Goal: Information Seeking & Learning: Find specific fact

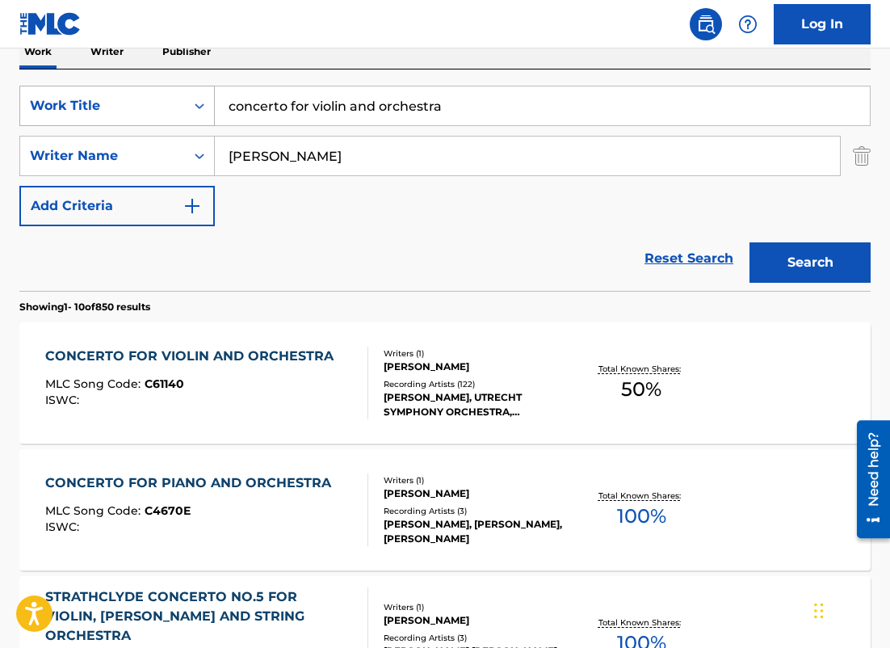
drag, startPoint x: 467, startPoint y: 112, endPoint x: 91, endPoint y: 105, distance: 375.8
click at [92, 105] on div "SearchWithCriteria9a433651-4e5f-4784-a25e-4a33e806051c Work Title concerto for …" at bounding box center [445, 106] width 852 height 40
paste input "III. Cadenza - Allegro subito"
type input "III. Cadenza - Allegro subito"
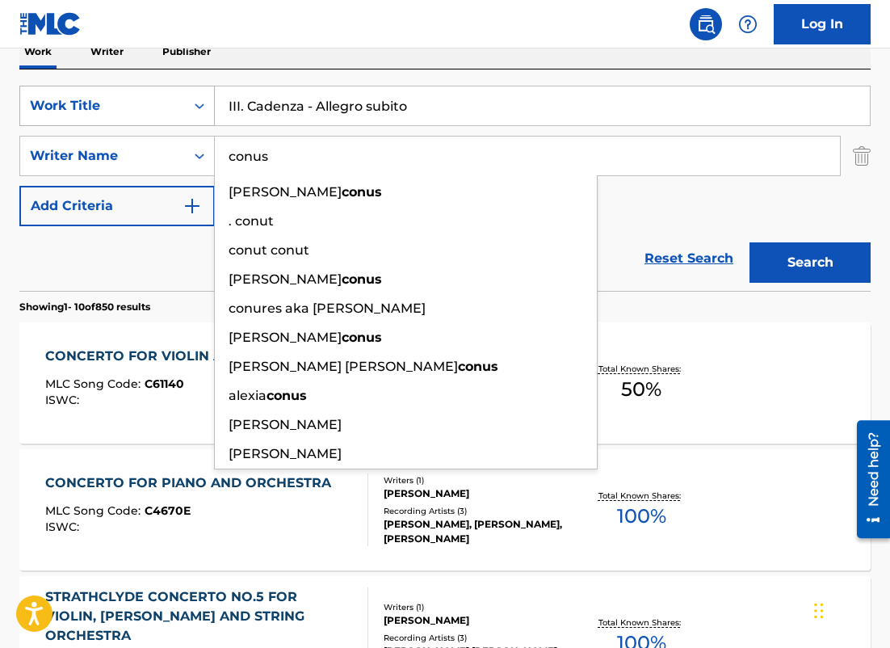
type input "conus"
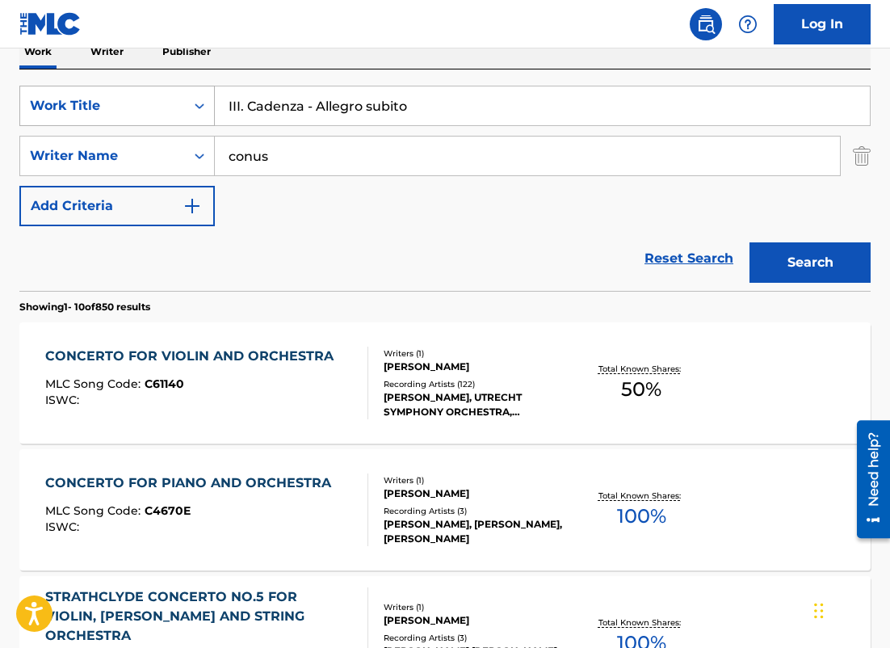
click at [19, 186] on button "Add Criteria" at bounding box center [117, 206] width 196 height 40
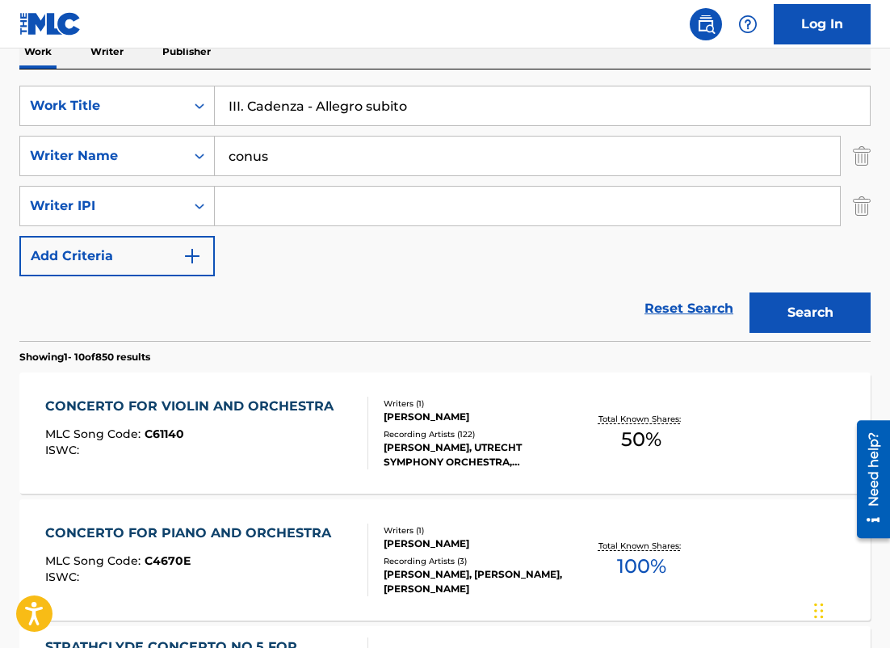
click at [866, 217] on img "Search Form" at bounding box center [862, 206] width 18 height 40
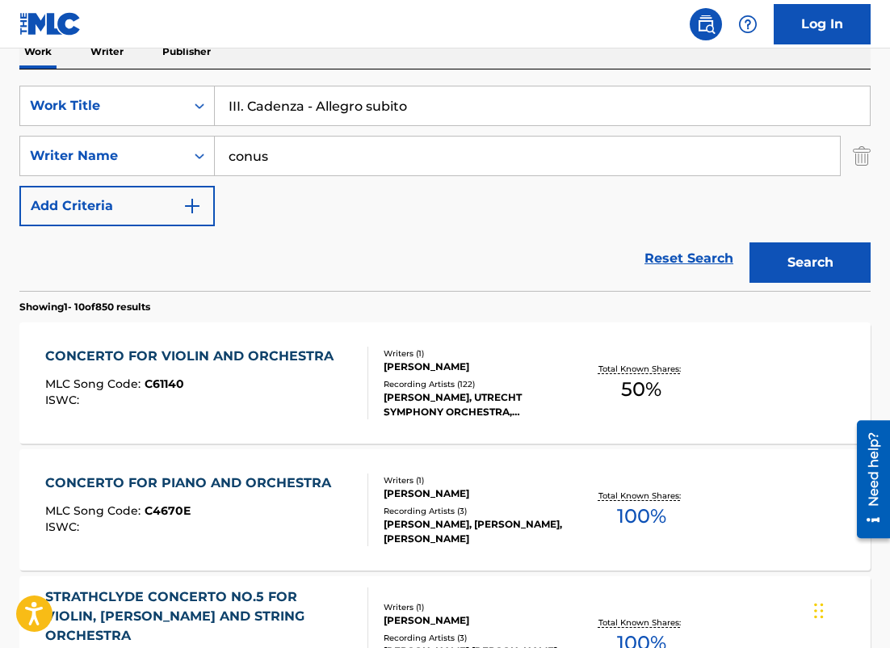
click at [831, 258] on button "Search" at bounding box center [810, 262] width 121 height 40
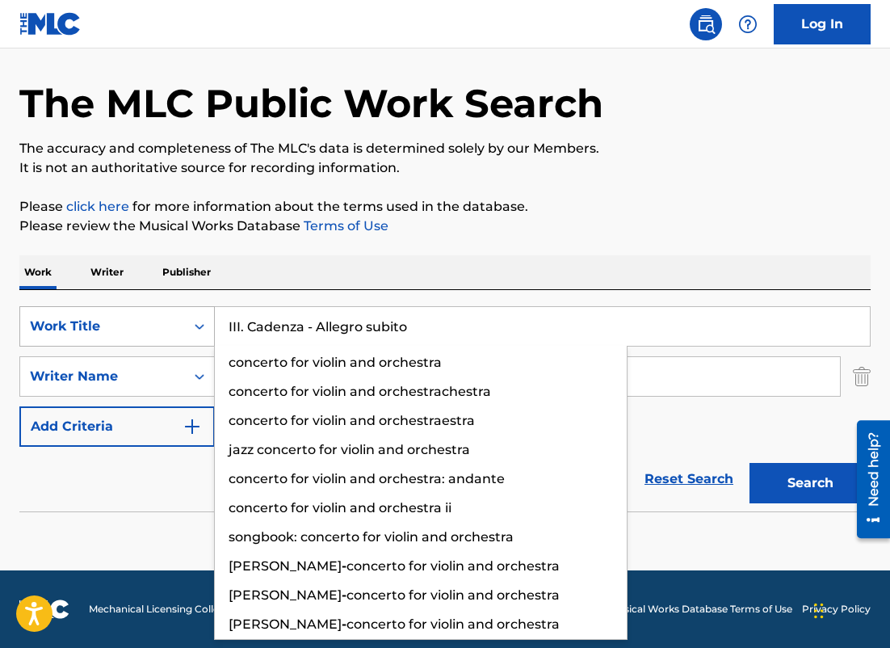
drag, startPoint x: 412, startPoint y: 338, endPoint x: 160, endPoint y: 316, distance: 253.0
click at [161, 318] on div "SearchWithCriteria9a433651-4e5f-4784-a25e-4a33e806051c Work Title III. Cadenza …" at bounding box center [445, 326] width 852 height 40
paste input "Concerto for Violin and Orchestra in E Minor, Op. 64"
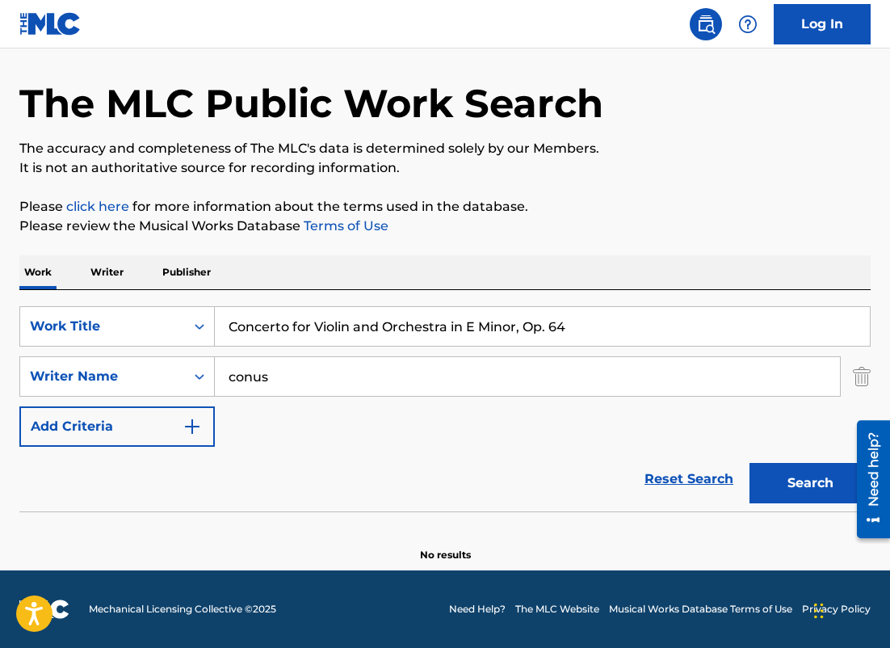
type input "Concerto for Violin and Orchestra in E Minor, Op. 64"
drag, startPoint x: 343, startPoint y: 379, endPoint x: 95, endPoint y: 364, distance: 248.5
click at [95, 366] on div "SearchWithCriteria5a106ef2-fcd0-4051-8e81-215f0825faa1 Writer Name conus" at bounding box center [445, 376] width 852 height 40
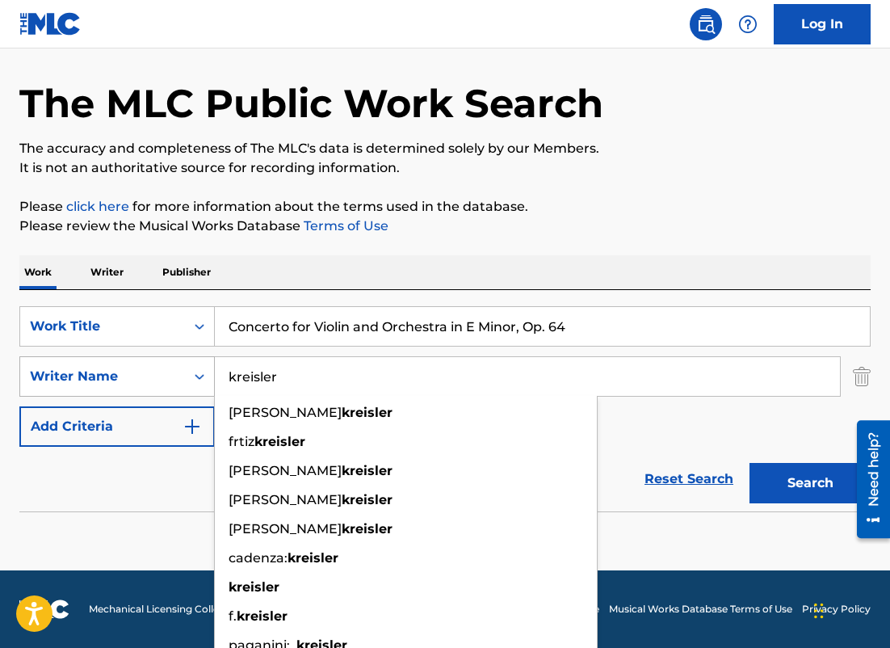
click at [750, 463] on button "Search" at bounding box center [810, 483] width 121 height 40
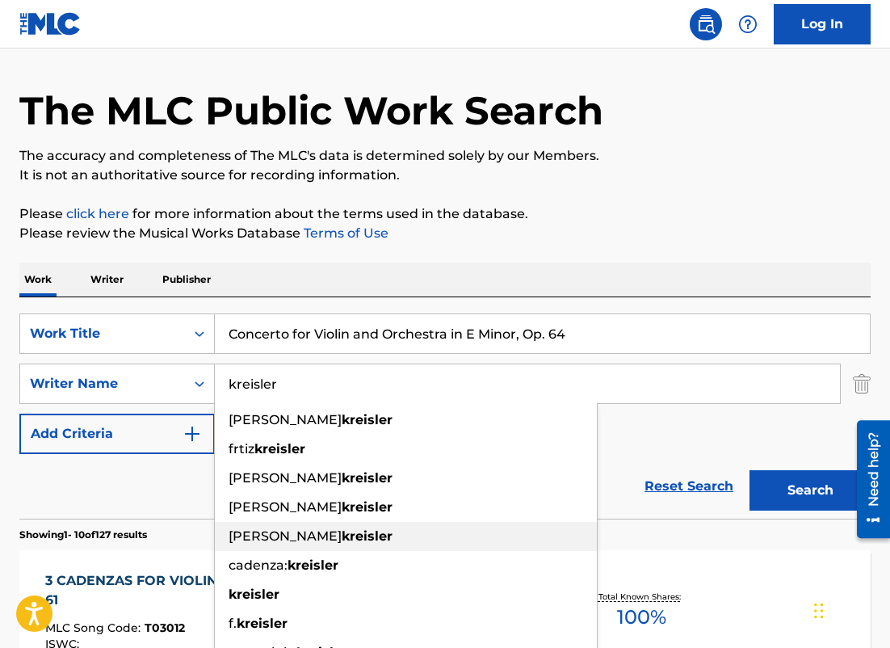
scroll to position [0, 0]
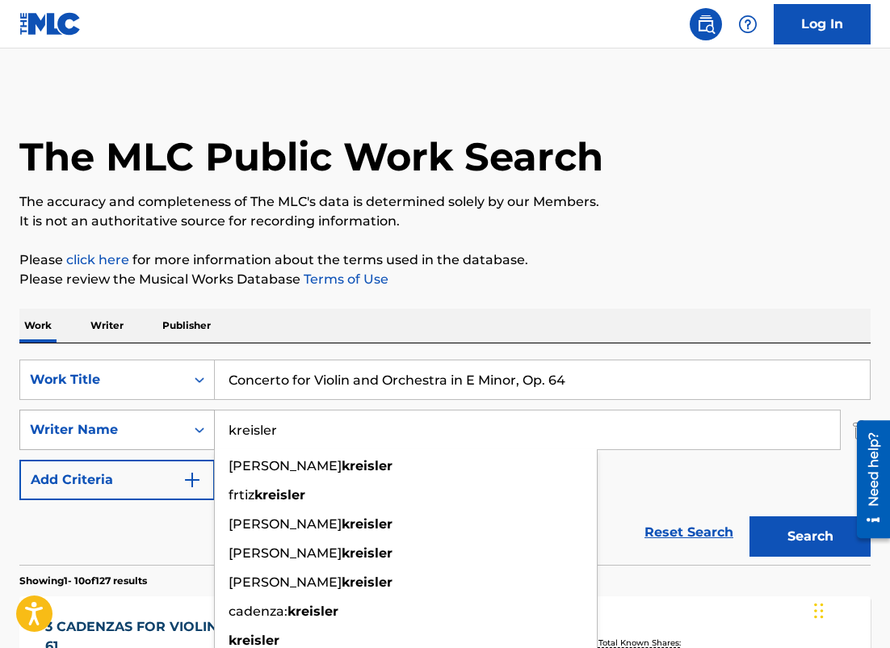
drag, startPoint x: 324, startPoint y: 424, endPoint x: 82, endPoint y: 415, distance: 241.8
click at [82, 415] on div "SearchWithCriteria5a106ef2-fcd0-4051-8e81-215f0825faa1 Writer Name kreisler [PE…" at bounding box center [445, 430] width 852 height 40
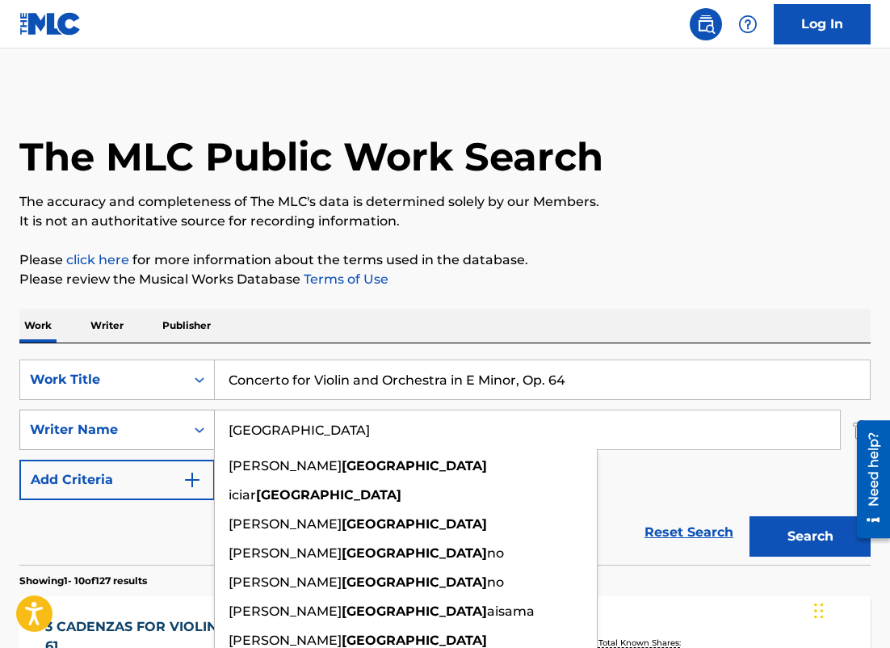
type input "[GEOGRAPHIC_DATA]"
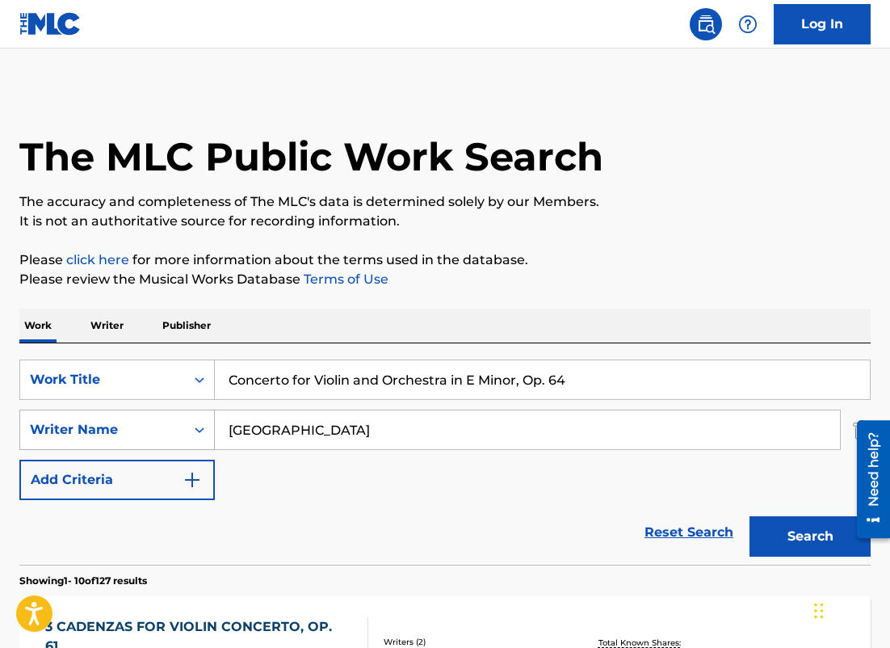
click at [19, 460] on button "Add Criteria" at bounding box center [117, 480] width 196 height 40
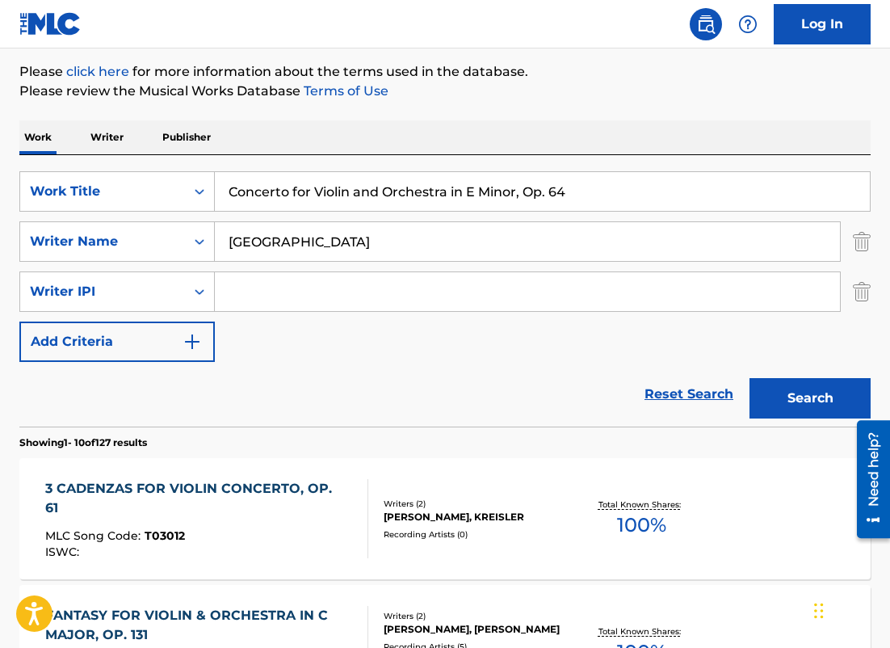
scroll to position [213, 0]
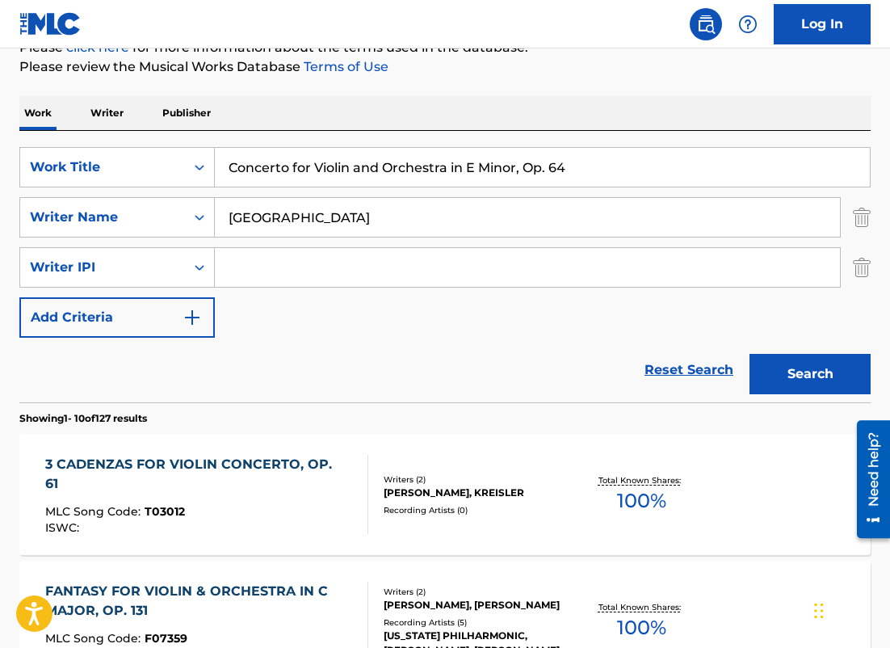
click at [855, 279] on img "Search Form" at bounding box center [862, 267] width 18 height 40
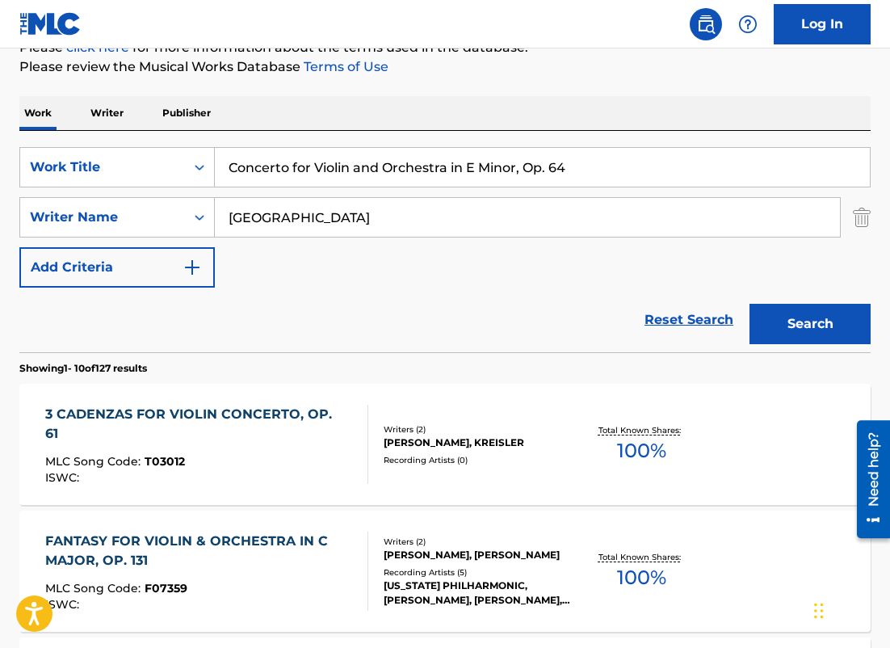
click at [802, 330] on button "Search" at bounding box center [810, 324] width 121 height 40
